Goal: Task Accomplishment & Management: Use online tool/utility

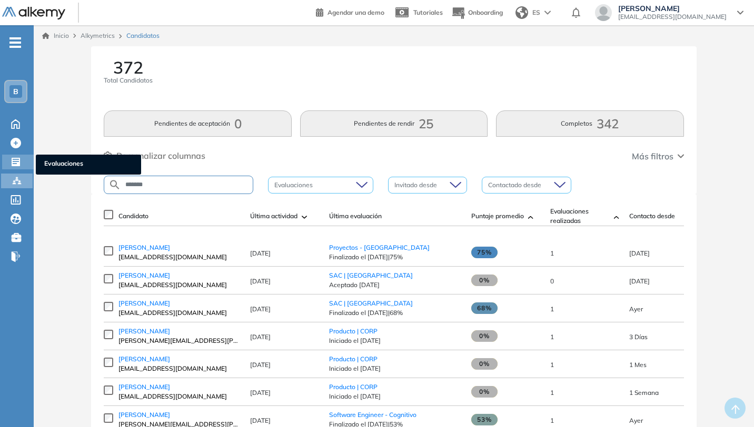
click at [16, 165] on icon at bounding box center [16, 162] width 8 height 8
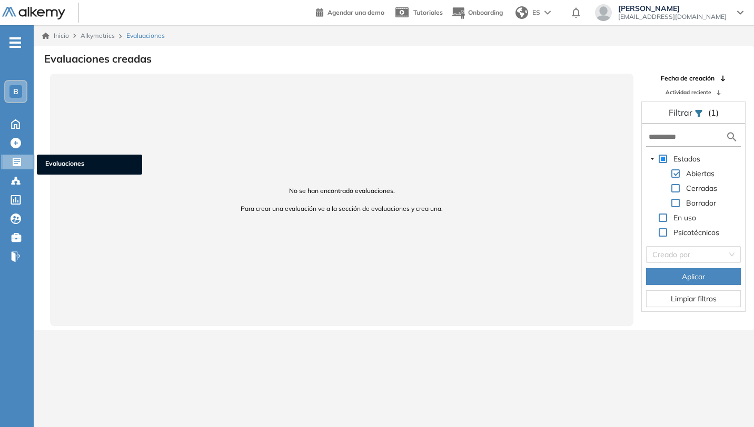
click at [19, 162] on icon at bounding box center [17, 162] width 8 height 8
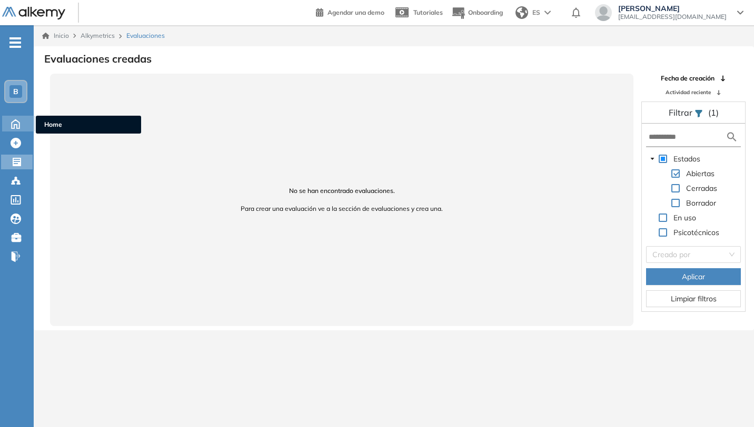
click at [19, 126] on icon at bounding box center [16, 123] width 8 height 9
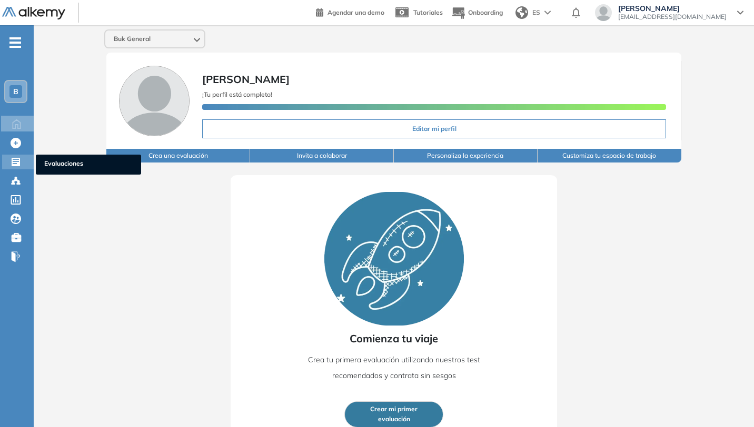
click at [22, 159] on div at bounding box center [17, 161] width 13 height 13
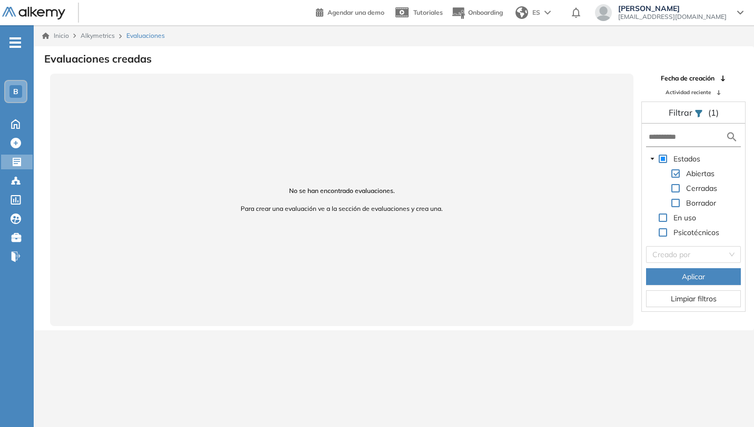
click at [22, 87] on div "B" at bounding box center [15, 91] width 21 height 21
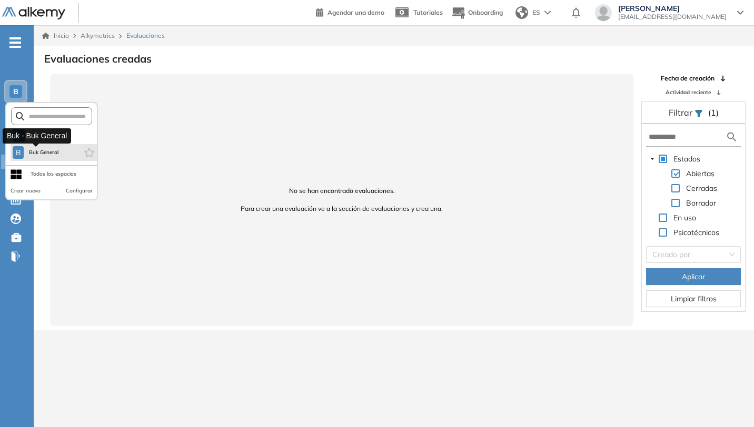
click at [57, 153] on span "Buk General" at bounding box center [43, 152] width 31 height 8
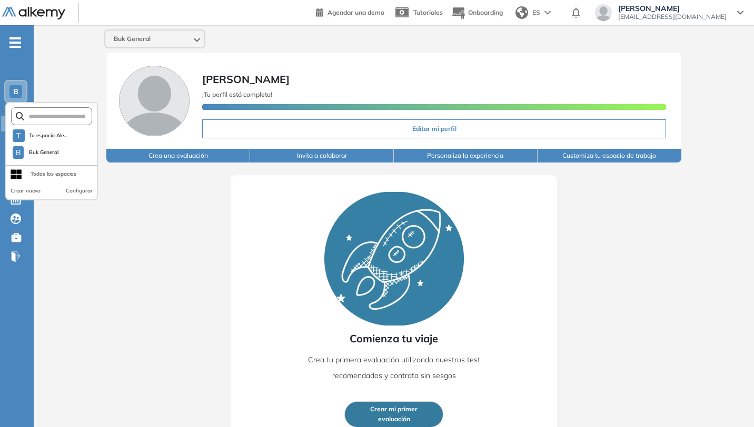
click at [92, 256] on div "Comienza tu viaje Crea tu primera evaluación utilizando nuestros test recomenda…" at bounding box center [393, 304] width 653 height 282
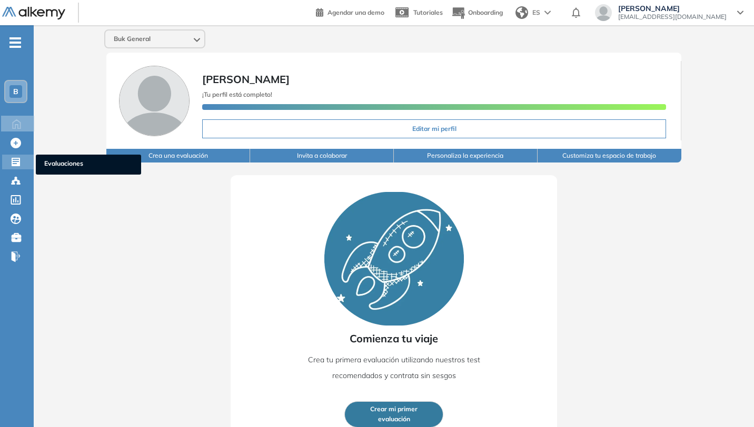
click at [18, 166] on icon at bounding box center [16, 162] width 8 height 8
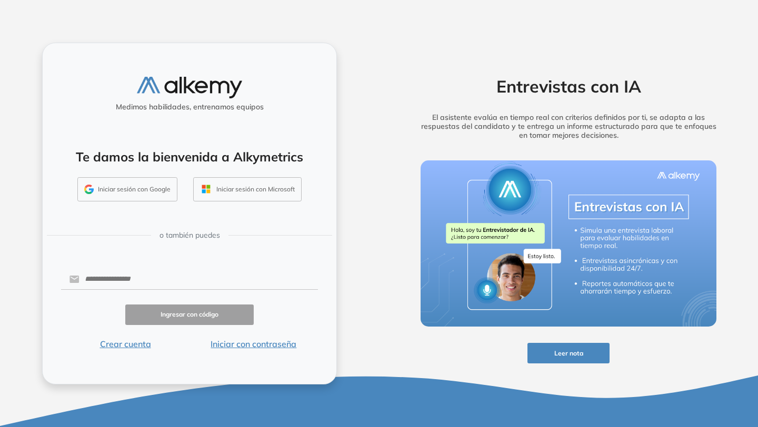
click at [155, 191] on button "Iniciar sesión con Google" at bounding box center [127, 189] width 100 height 24
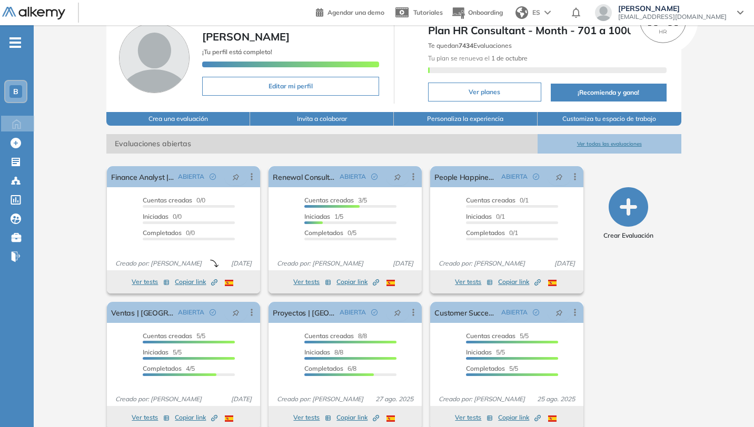
click at [623, 141] on button "Ver todas las evaluaciones" at bounding box center [609, 143] width 144 height 19
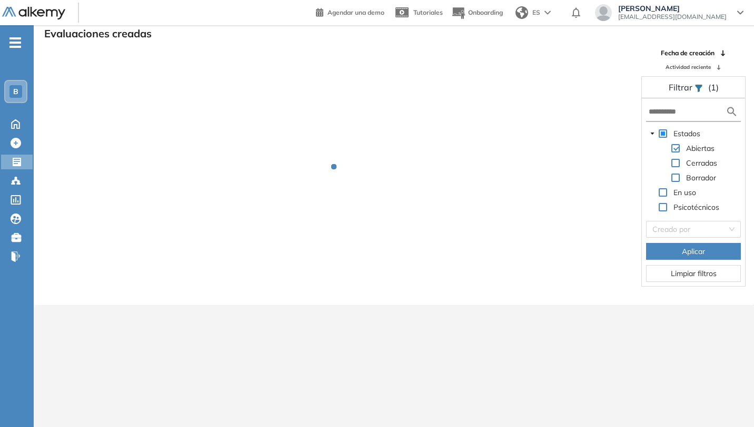
scroll to position [25, 0]
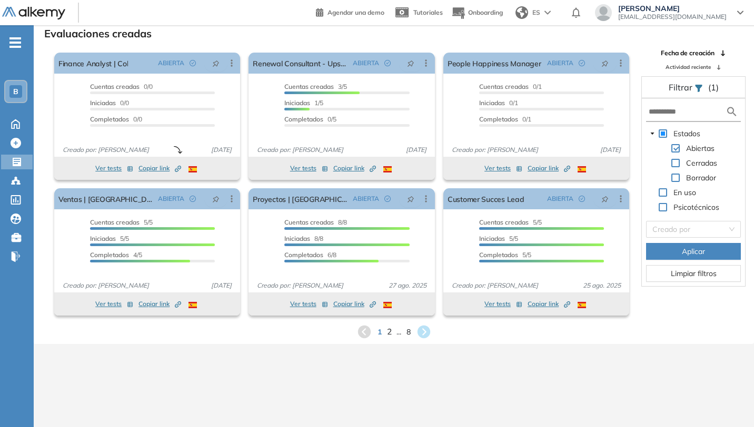
click at [386, 333] on span "2" at bounding box center [388, 332] width 5 height 12
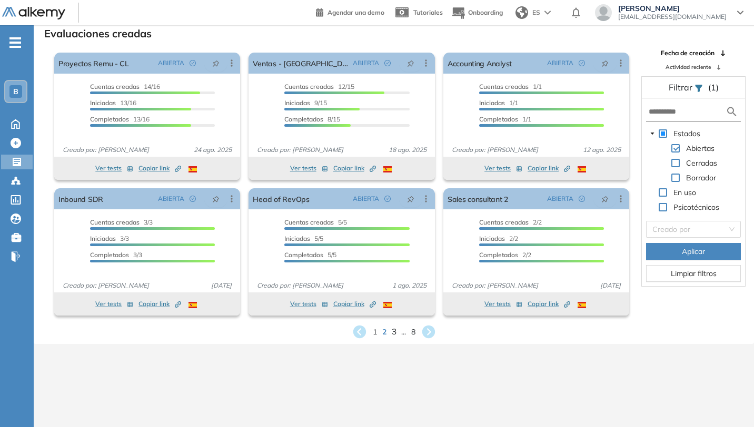
click at [395, 333] on span "3" at bounding box center [393, 332] width 5 height 12
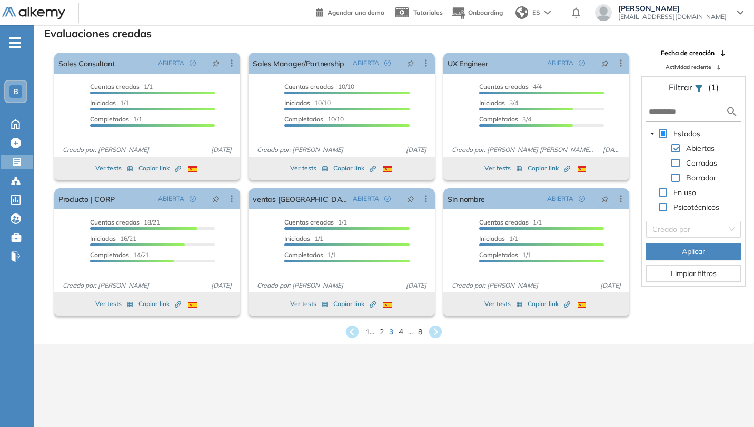
click at [403, 332] on span "4" at bounding box center [400, 332] width 5 height 12
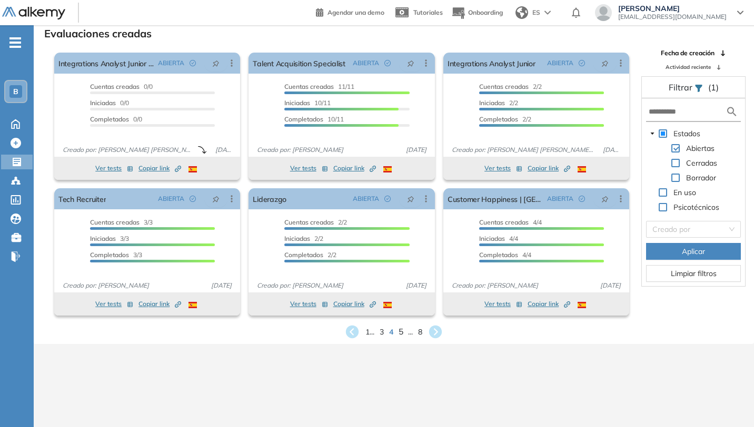
click at [402, 333] on span "5" at bounding box center [400, 332] width 5 height 12
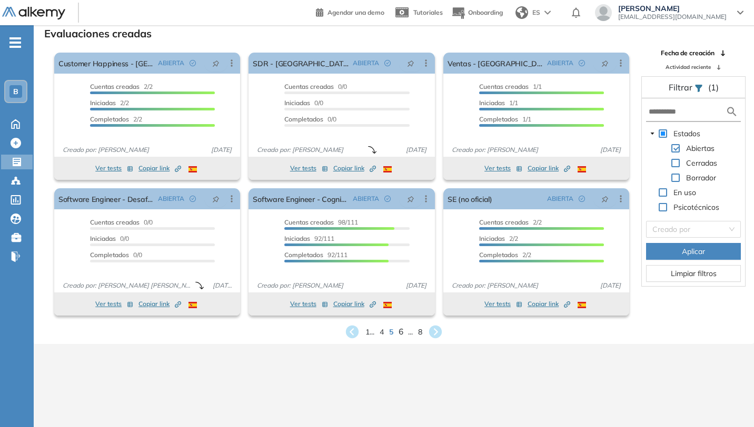
click at [402, 333] on span "6" at bounding box center [400, 332] width 5 height 12
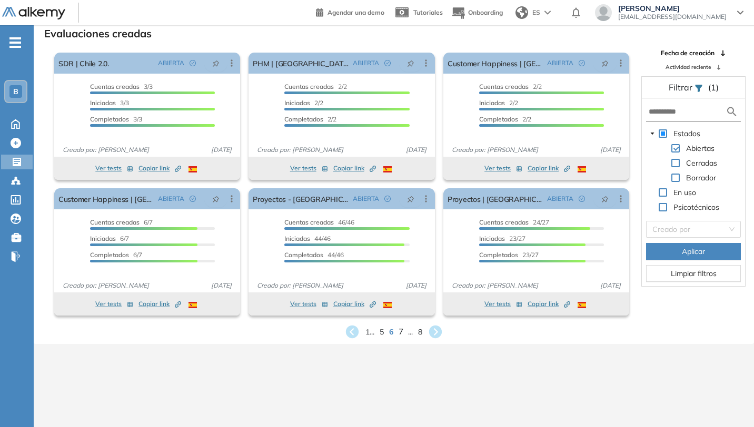
click at [400, 332] on span "7" at bounding box center [400, 332] width 5 height 12
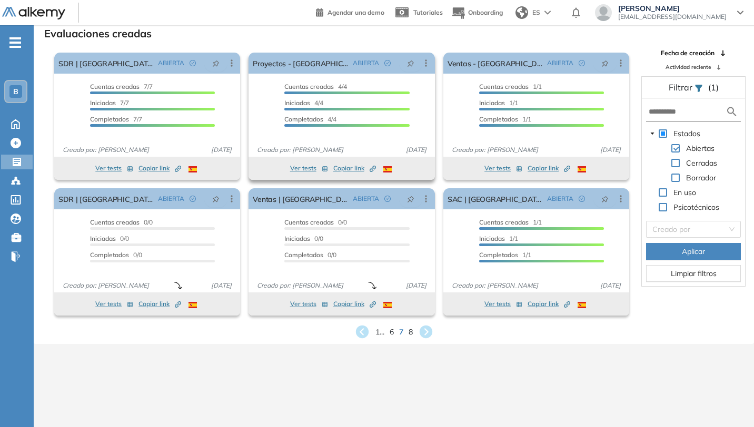
click at [352, 167] on span "Copiar link Created by potrace 1.16, written by [PERSON_NAME] [DATE]-[DATE]" at bounding box center [354, 168] width 43 height 9
